Goal: Check status: Check status

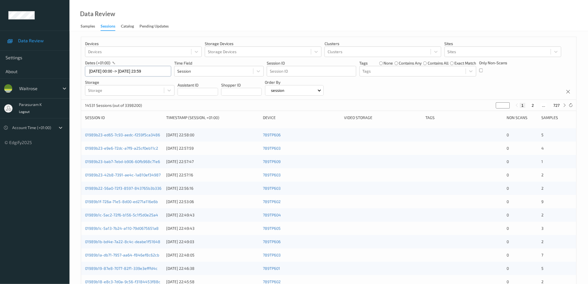
click at [137, 71] on input "11/08/2025 00:00 -> 11/08/2025 23:59" at bounding box center [128, 71] width 86 height 11
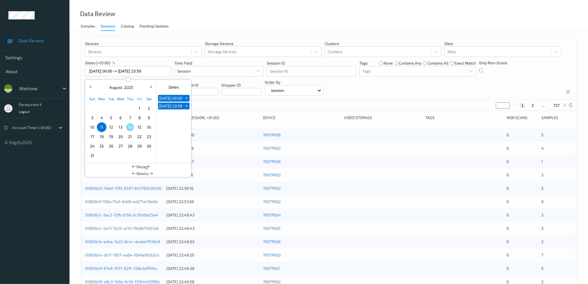
click at [120, 128] on span "13" at bounding box center [121, 127] width 8 height 8
type input "13/08/2025 00:00 -> 13/08/2025 23:59"
click at [277, 18] on div "Data Review Samples Sessions Catalog Pending Updates" at bounding box center [329, 15] width 519 height 31
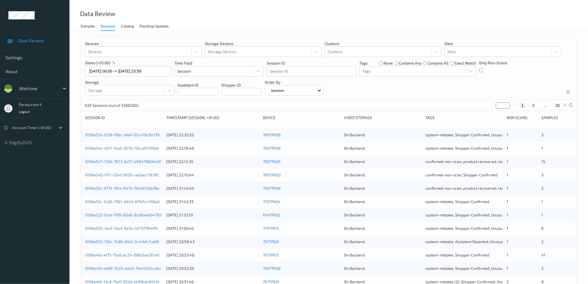
click at [557, 104] on button "32" at bounding box center [558, 105] width 8 height 5
type input "**"
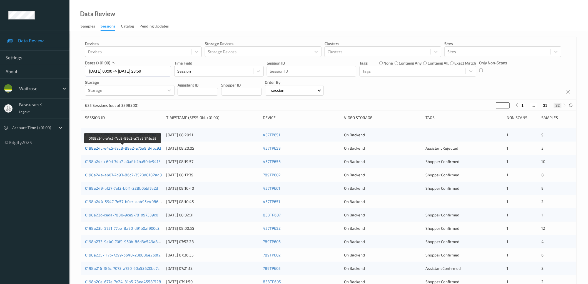
click at [134, 148] on link "0198a24c-e4c5-7ac8-89e2-a75a9f34bc93" at bounding box center [123, 148] width 76 height 5
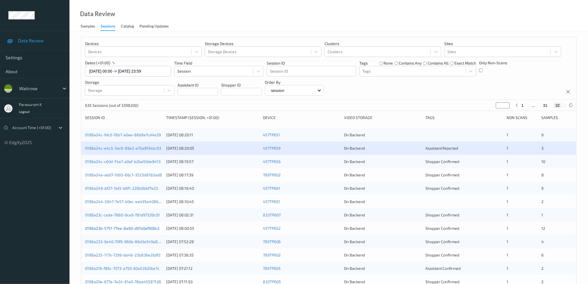
click at [127, 229] on link "0198a23b-5751-77ee-8a90-d91b0af900c2" at bounding box center [122, 228] width 75 height 5
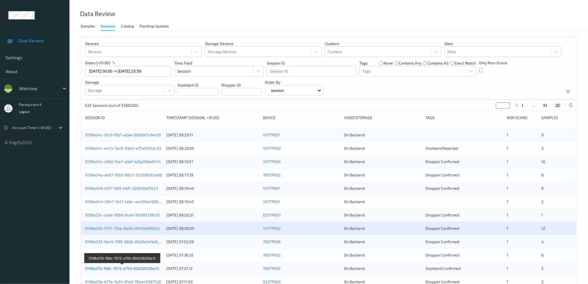
click at [129, 269] on link "0198a216-f86c-7073-a750-60a52620be7c" at bounding box center [122, 268] width 75 height 5
